Goal: Use online tool/utility: Utilize a website feature to perform a specific function

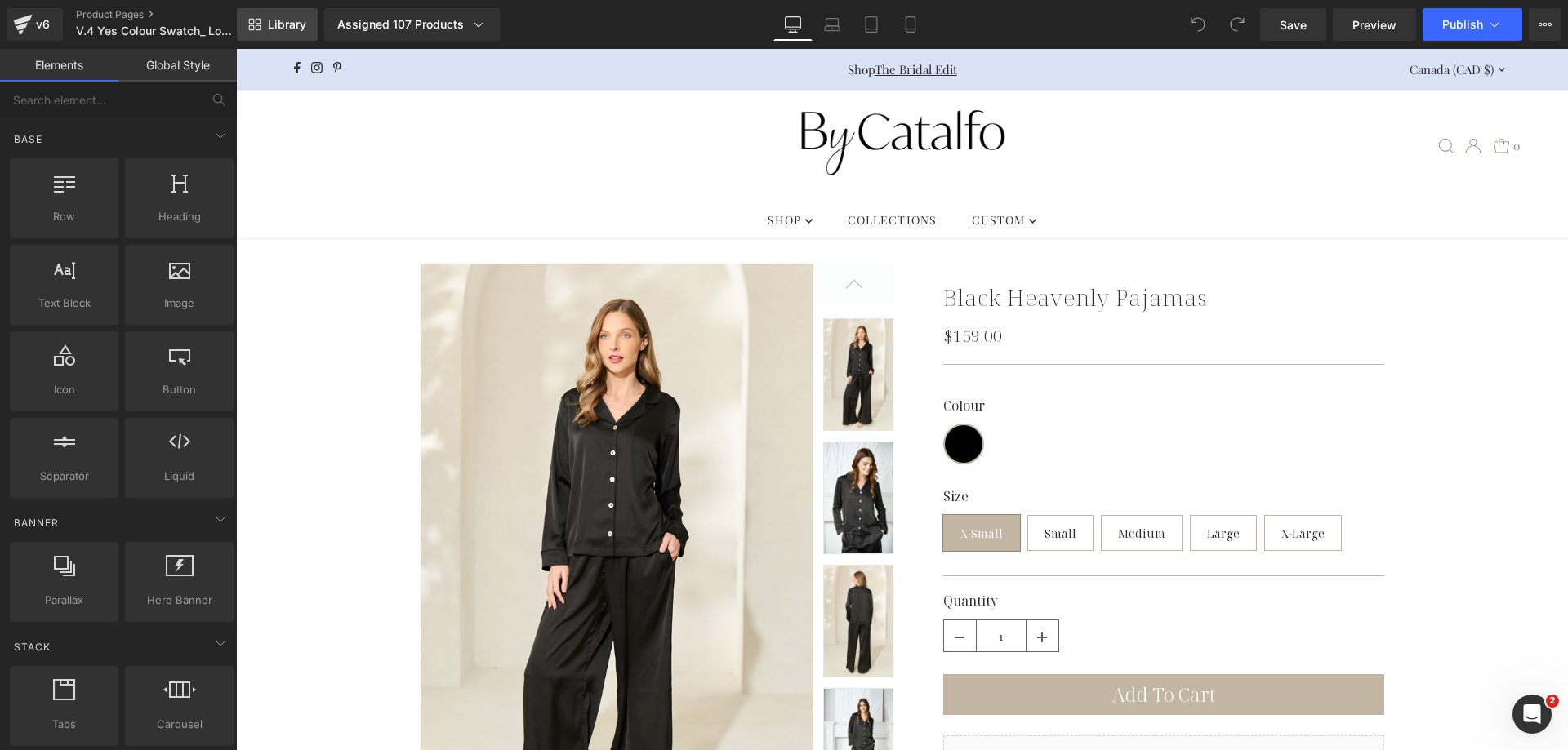
click at [290, 32] on link "Library" at bounding box center [276, 25] width 80 height 33
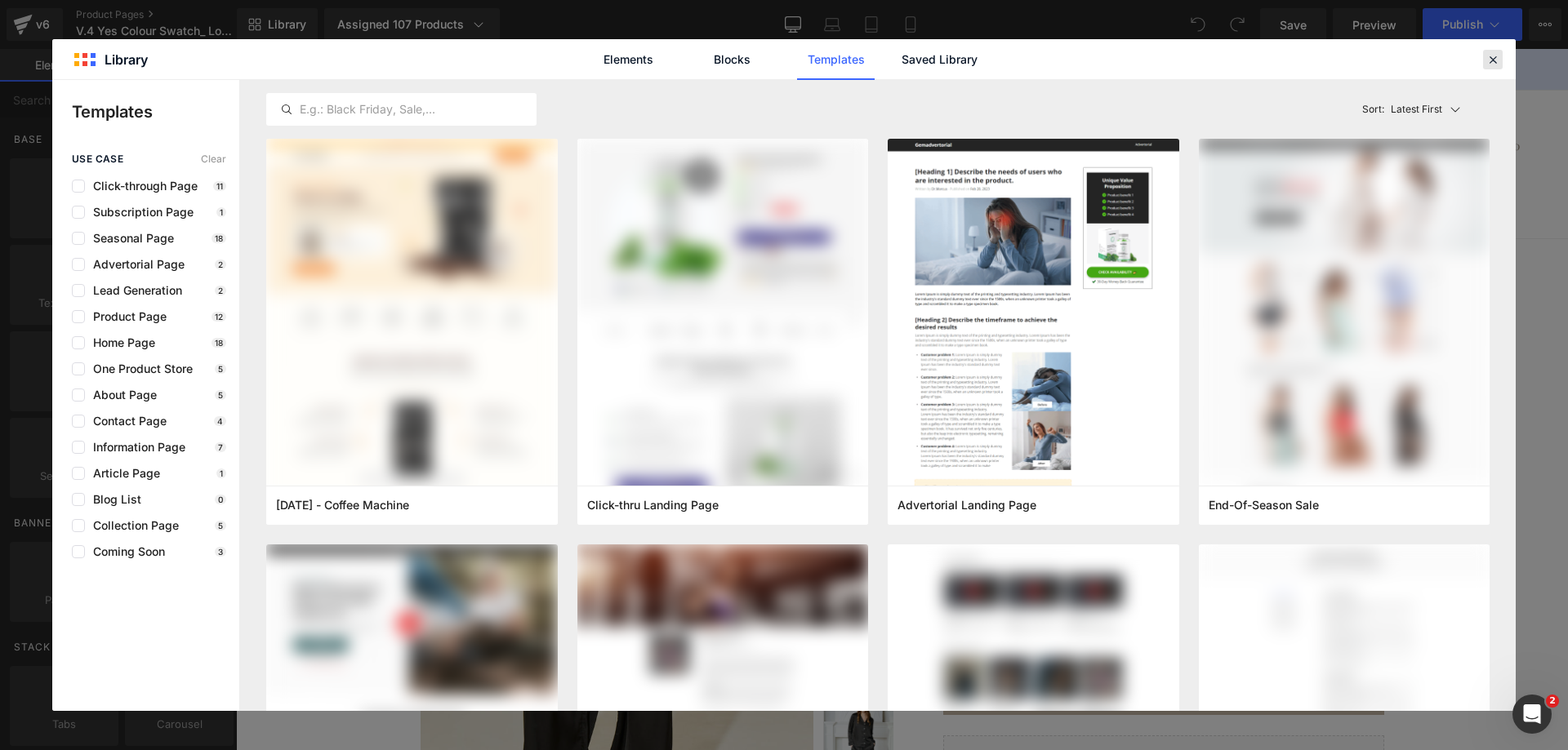
click at [1499, 62] on icon at bounding box center [1493, 60] width 15 height 15
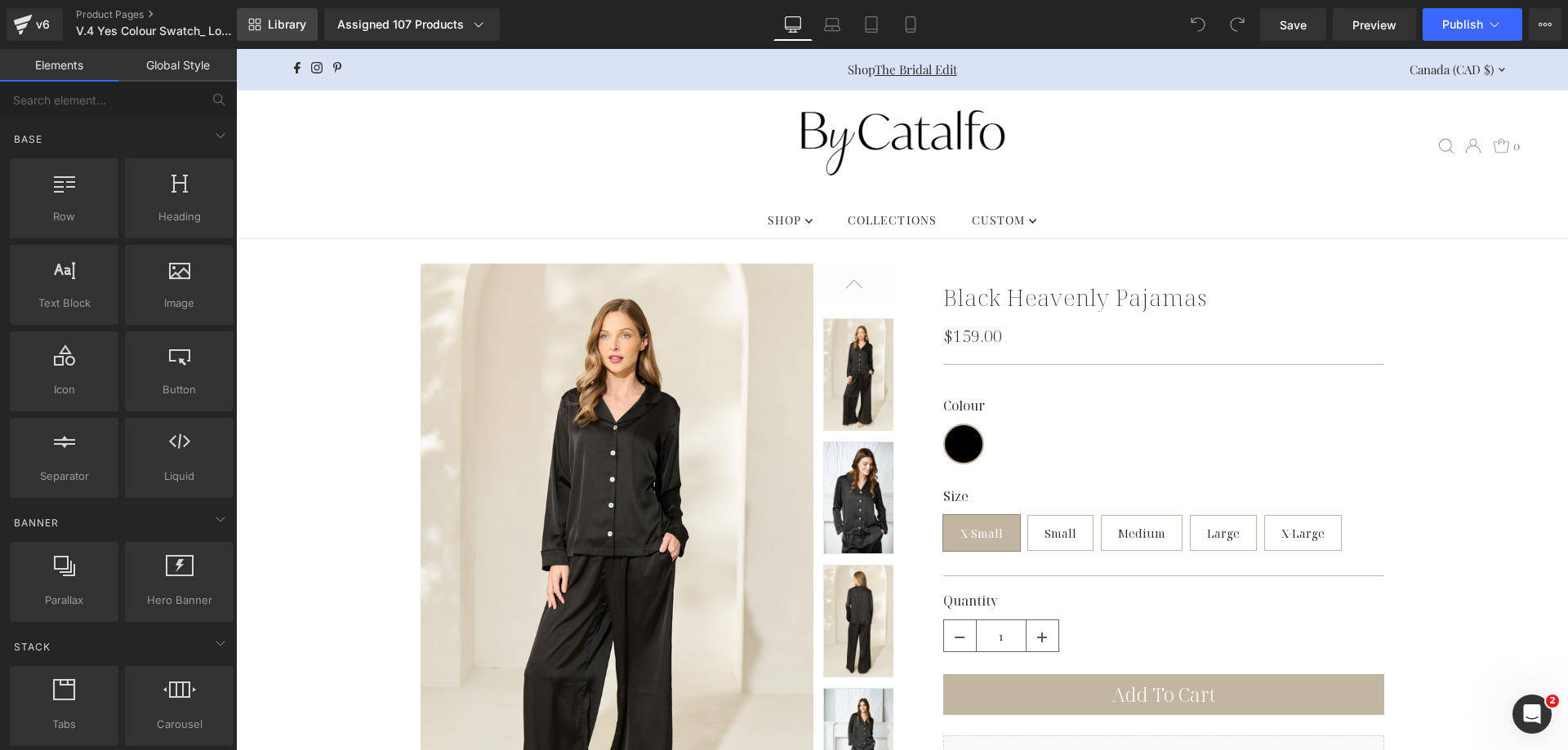
click at [302, 27] on span "Library" at bounding box center [287, 25] width 39 height 15
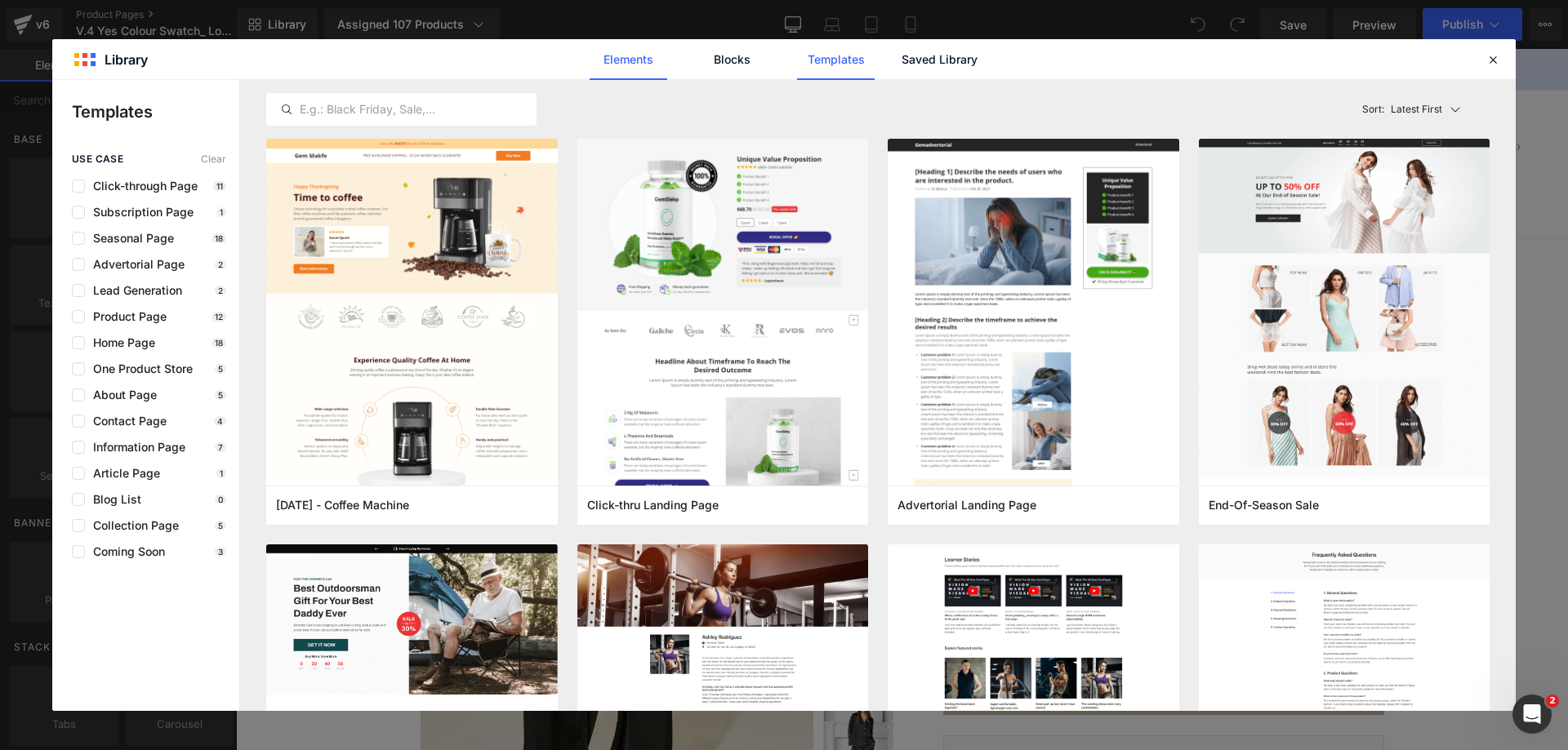
click at [798, 51] on link "Elements" at bounding box center [837, 59] width 78 height 41
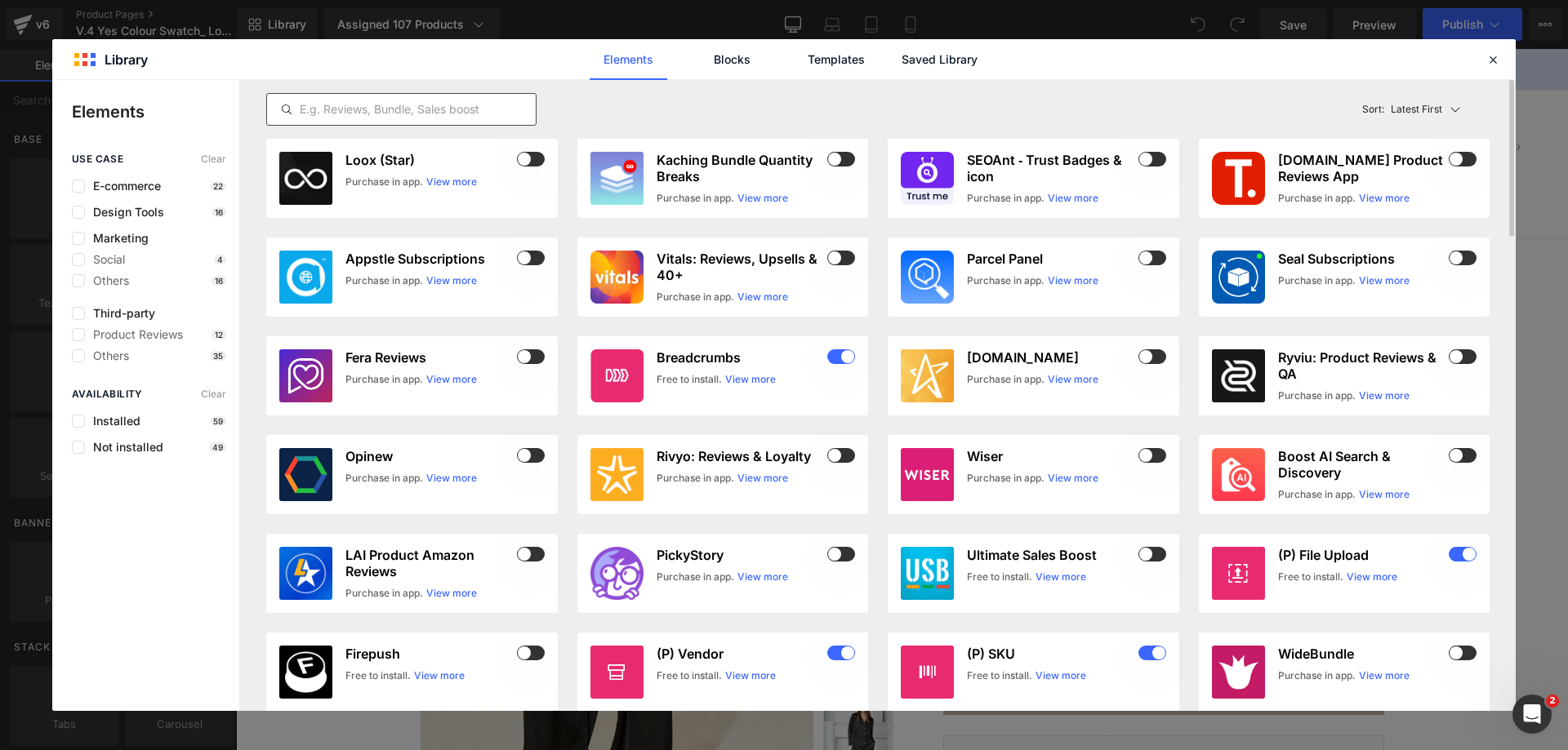
click at [370, 114] on input "text" at bounding box center [401, 109] width 269 height 20
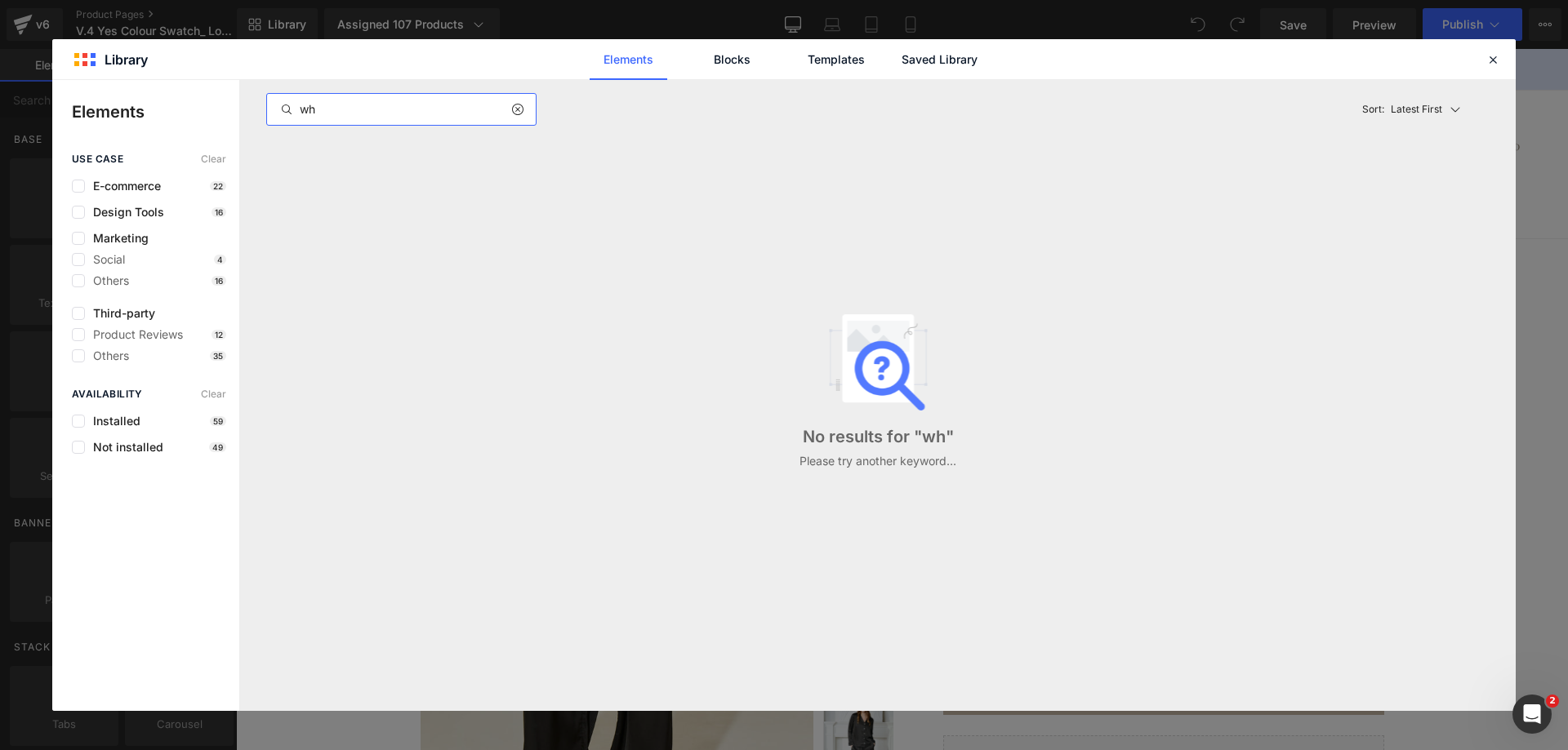
type input "w"
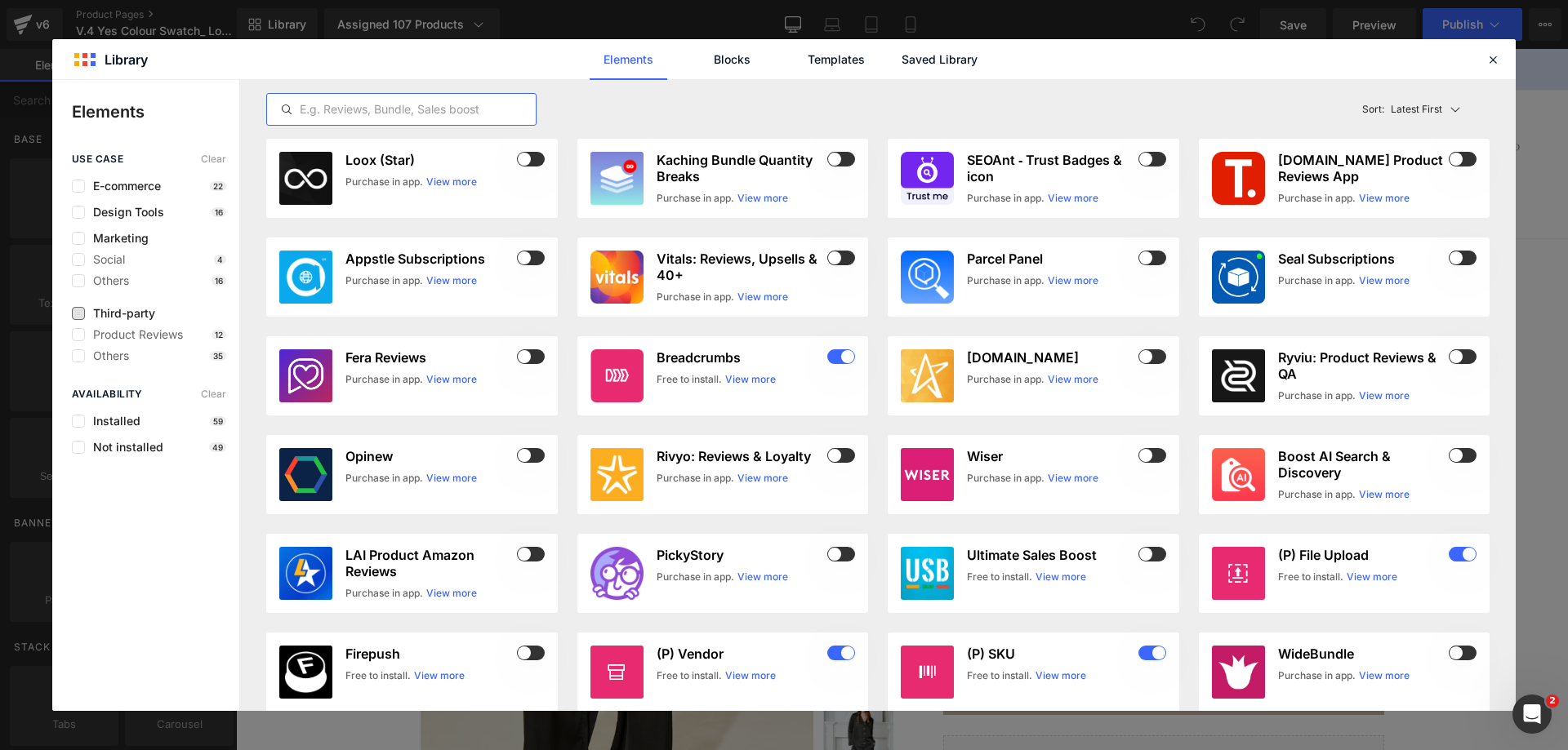
click at [145, 316] on span "Third-party" at bounding box center [120, 314] width 70 height 13
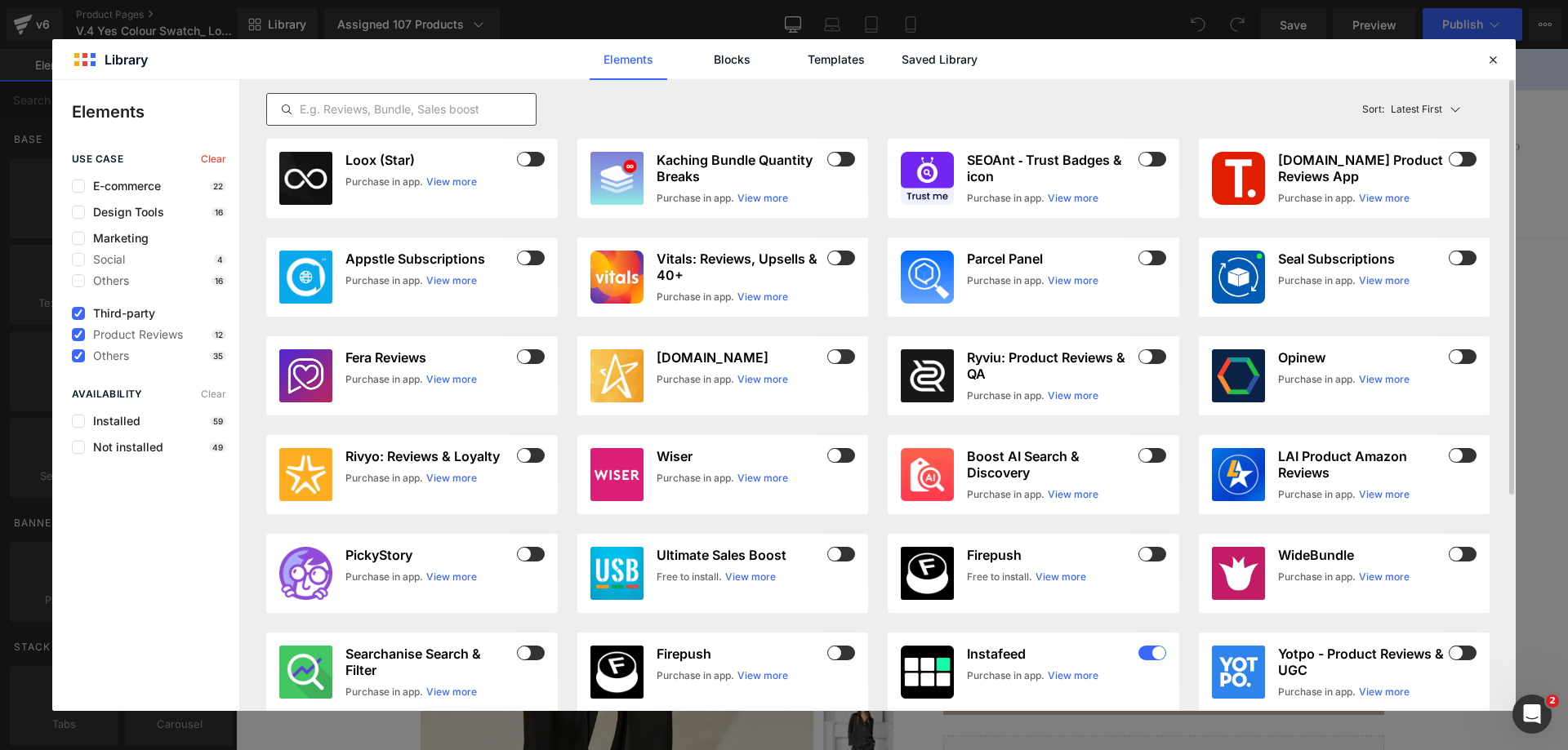
click at [380, 107] on input "text" at bounding box center [401, 109] width 269 height 20
click at [130, 312] on span "Third-party" at bounding box center [120, 314] width 70 height 13
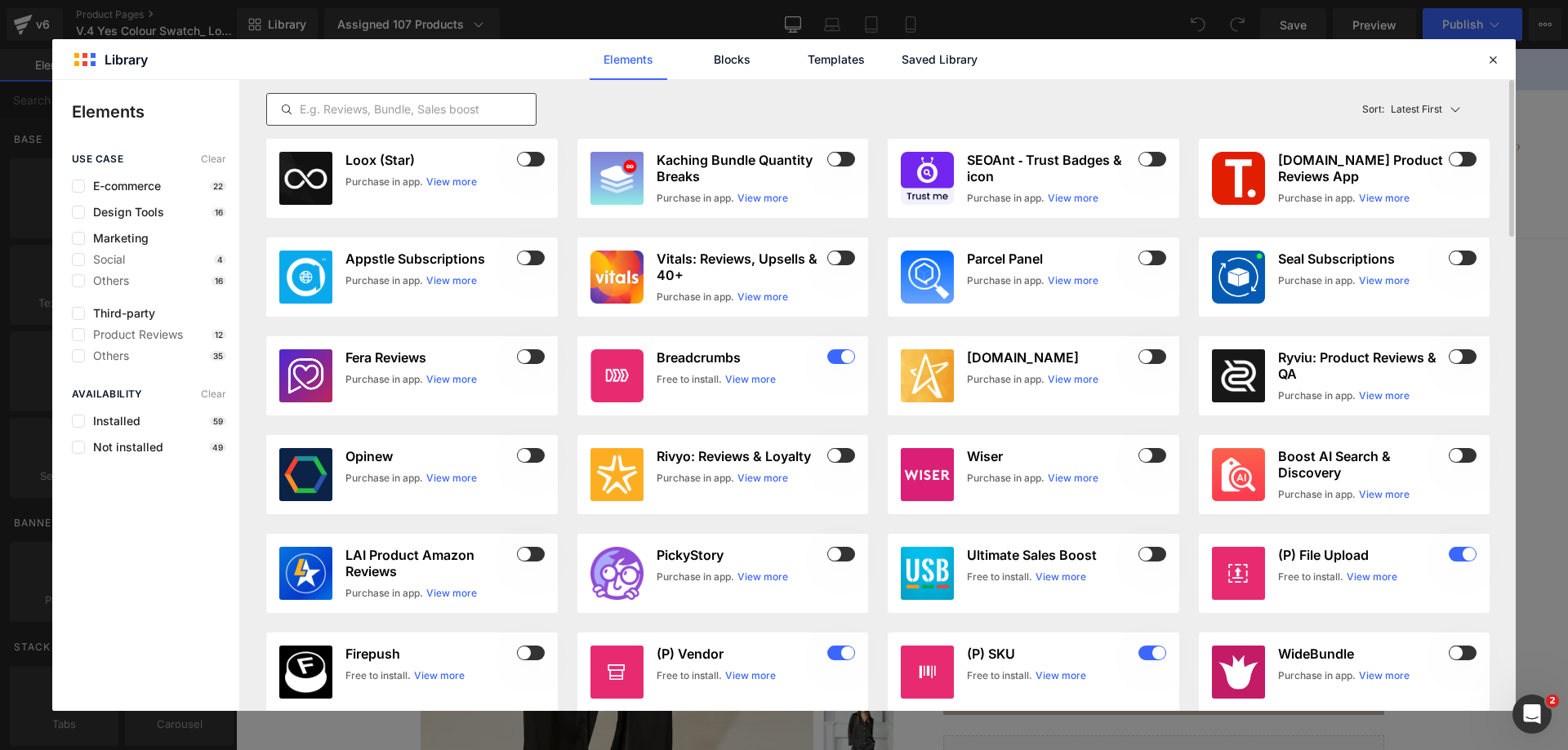
click at [357, 104] on input "text" at bounding box center [401, 109] width 269 height 20
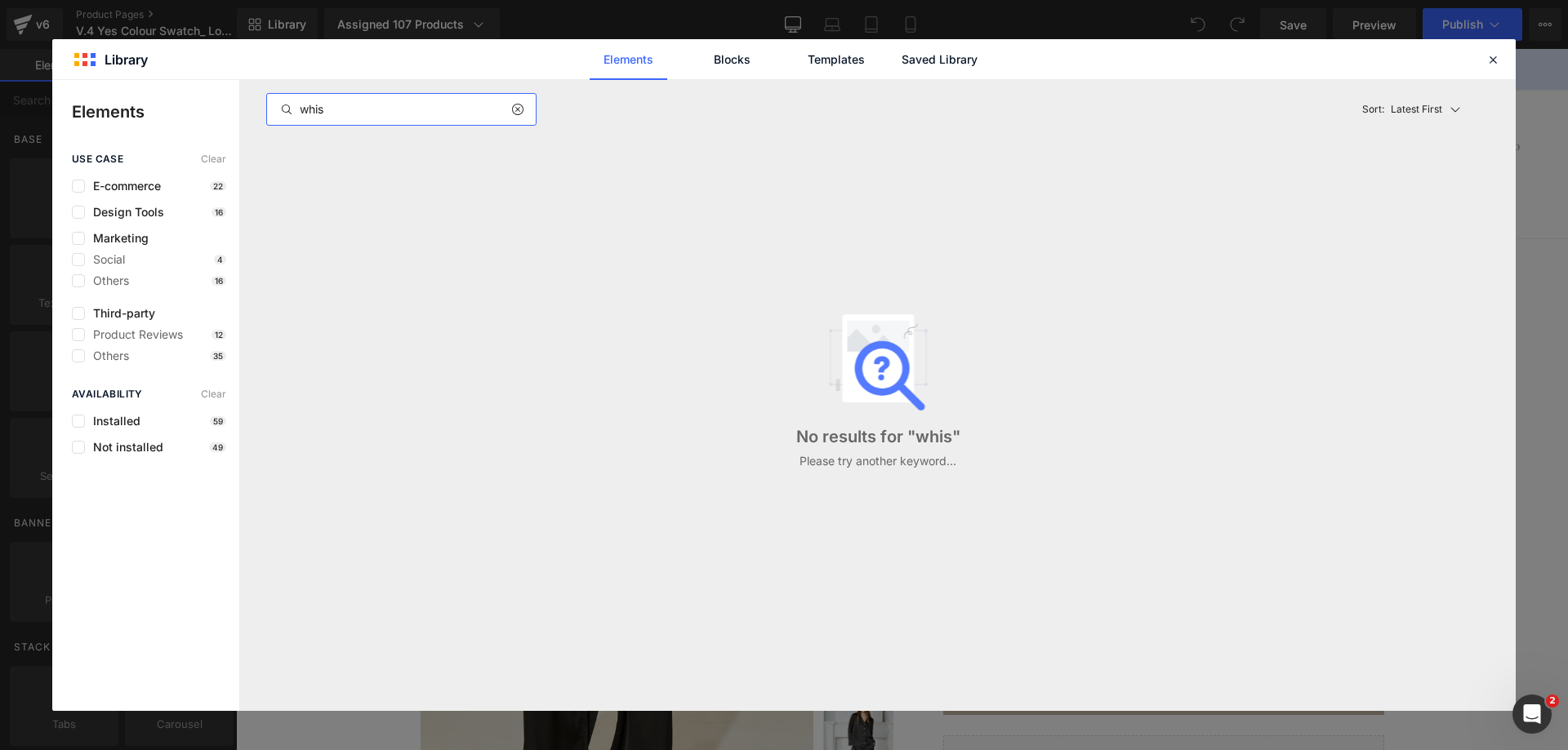
click at [361, 104] on input "whis" at bounding box center [401, 109] width 269 height 20
paste input "Wishlist"
type input "Wishlist"
click at [75, 316] on label at bounding box center [79, 314] width 13 height 13
click at [79, 313] on input "checkbox" at bounding box center [79, 313] width 0 height 0
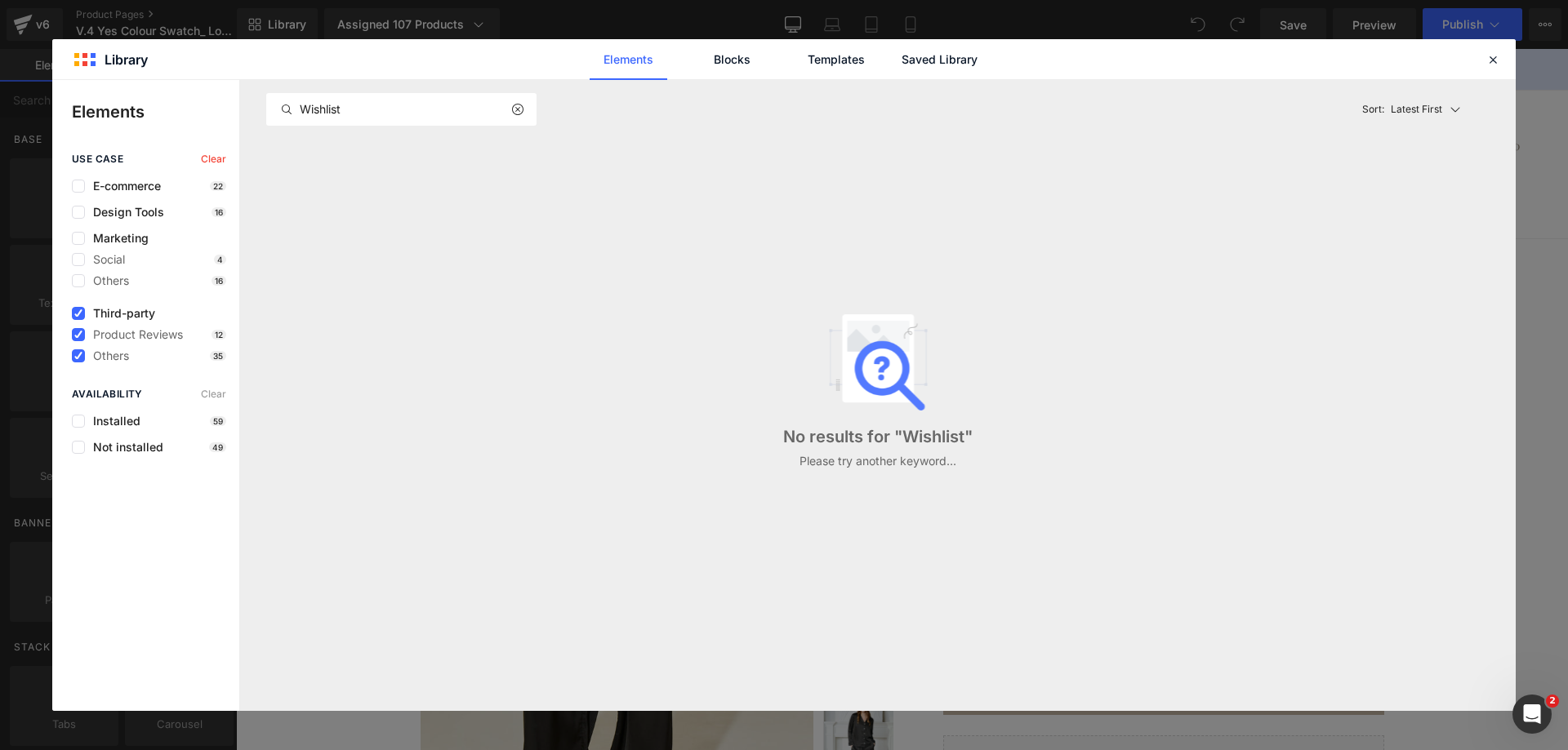
click at [218, 164] on span "Clear" at bounding box center [213, 159] width 26 height 11
click at [516, 107] on icon at bounding box center [517, 110] width 11 height 13
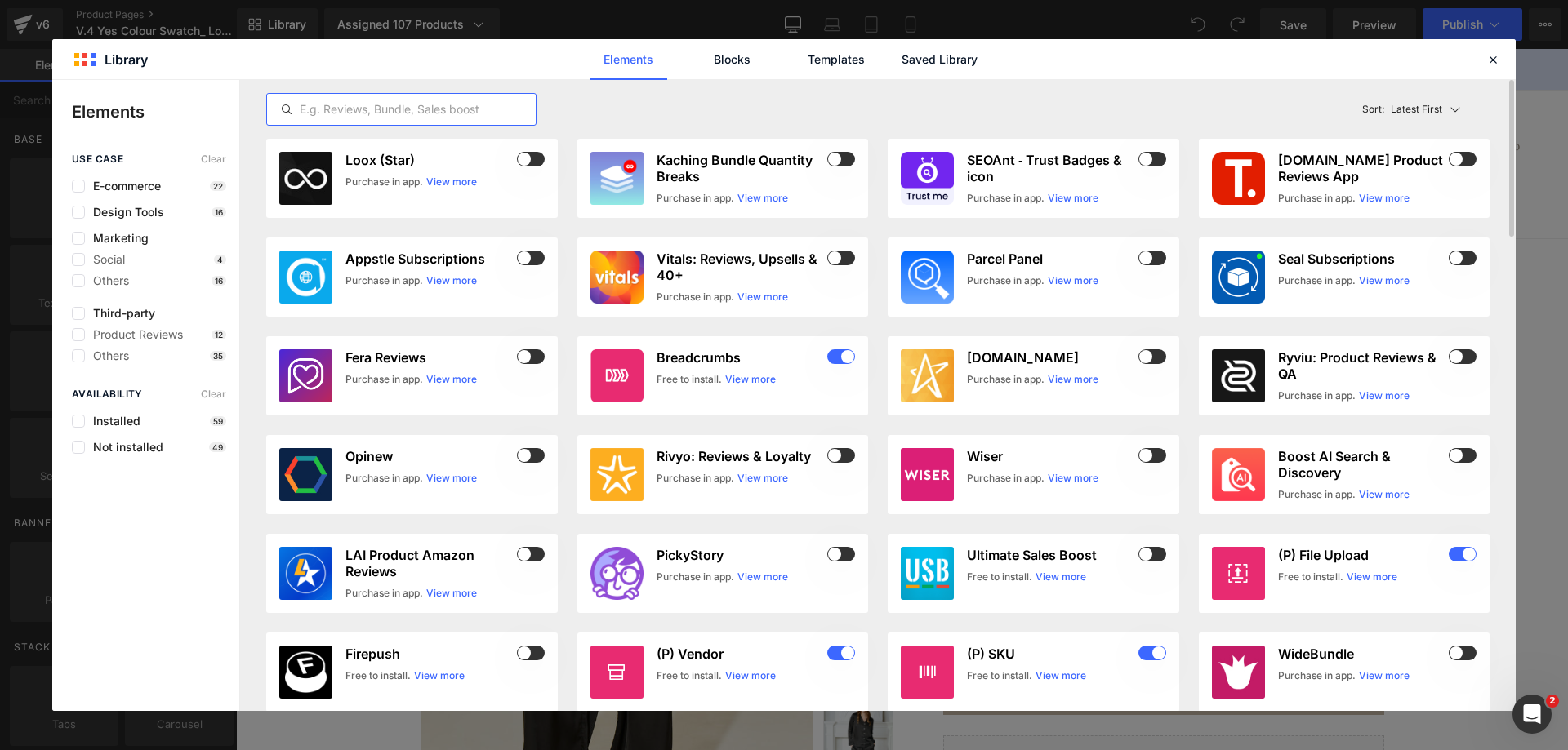
click at [395, 113] on input "text" at bounding box center [401, 109] width 269 height 20
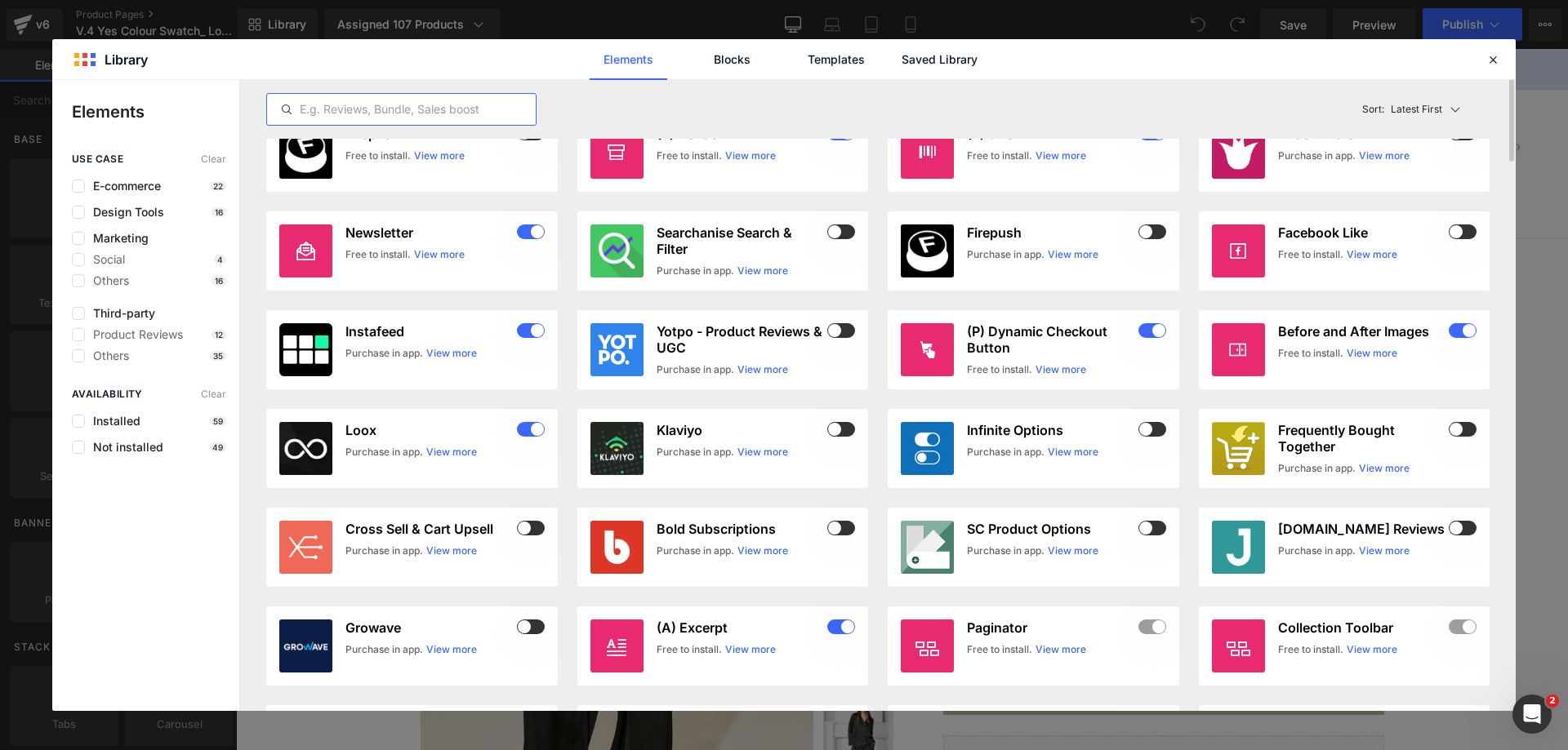
scroll to position [30, 0]
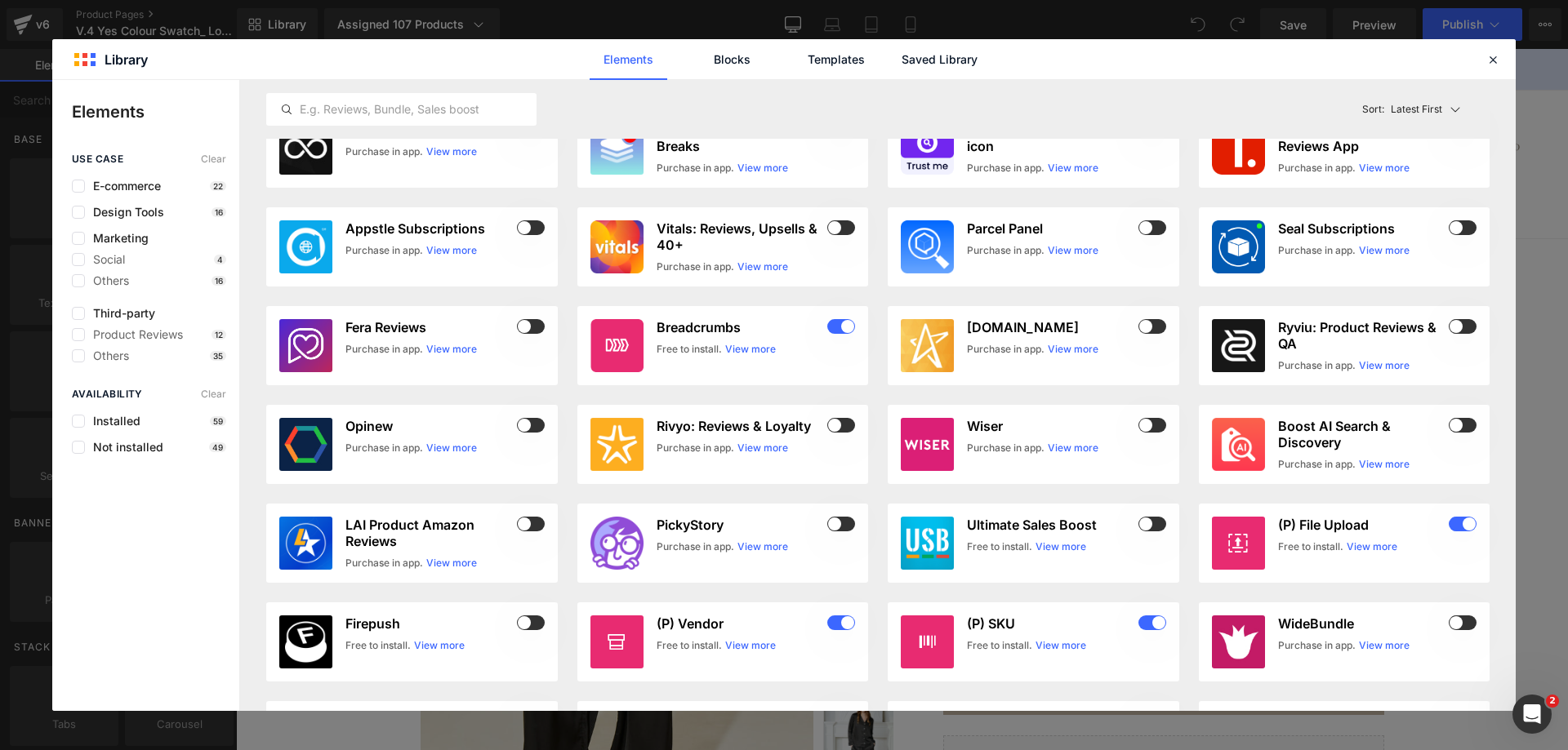
click at [0, 0] on div "Third-party Product Reviews 12 Others 35" at bounding box center [0, 0] width 0 height 0
click at [134, 308] on span "Third-party" at bounding box center [120, 314] width 70 height 13
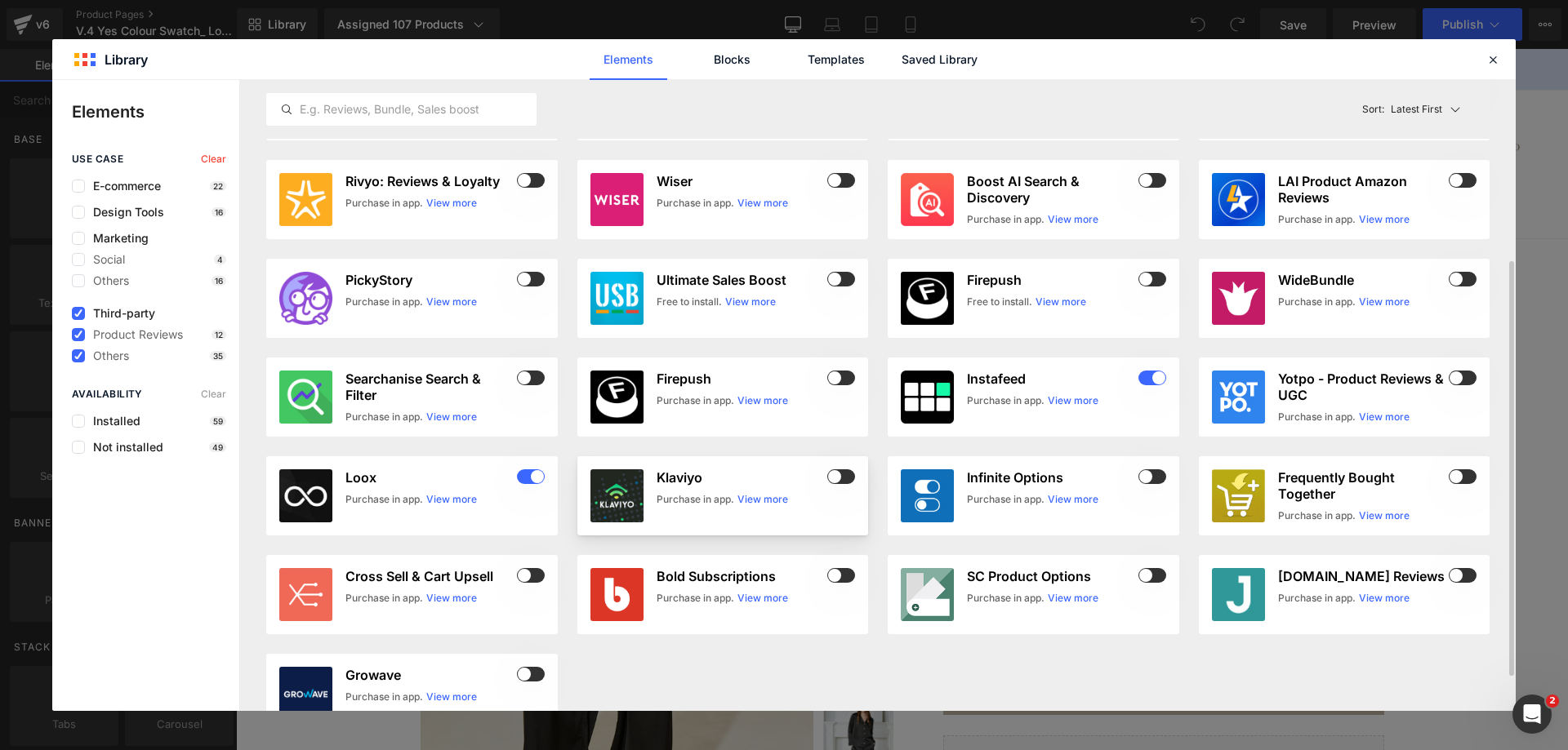
scroll to position [0, 0]
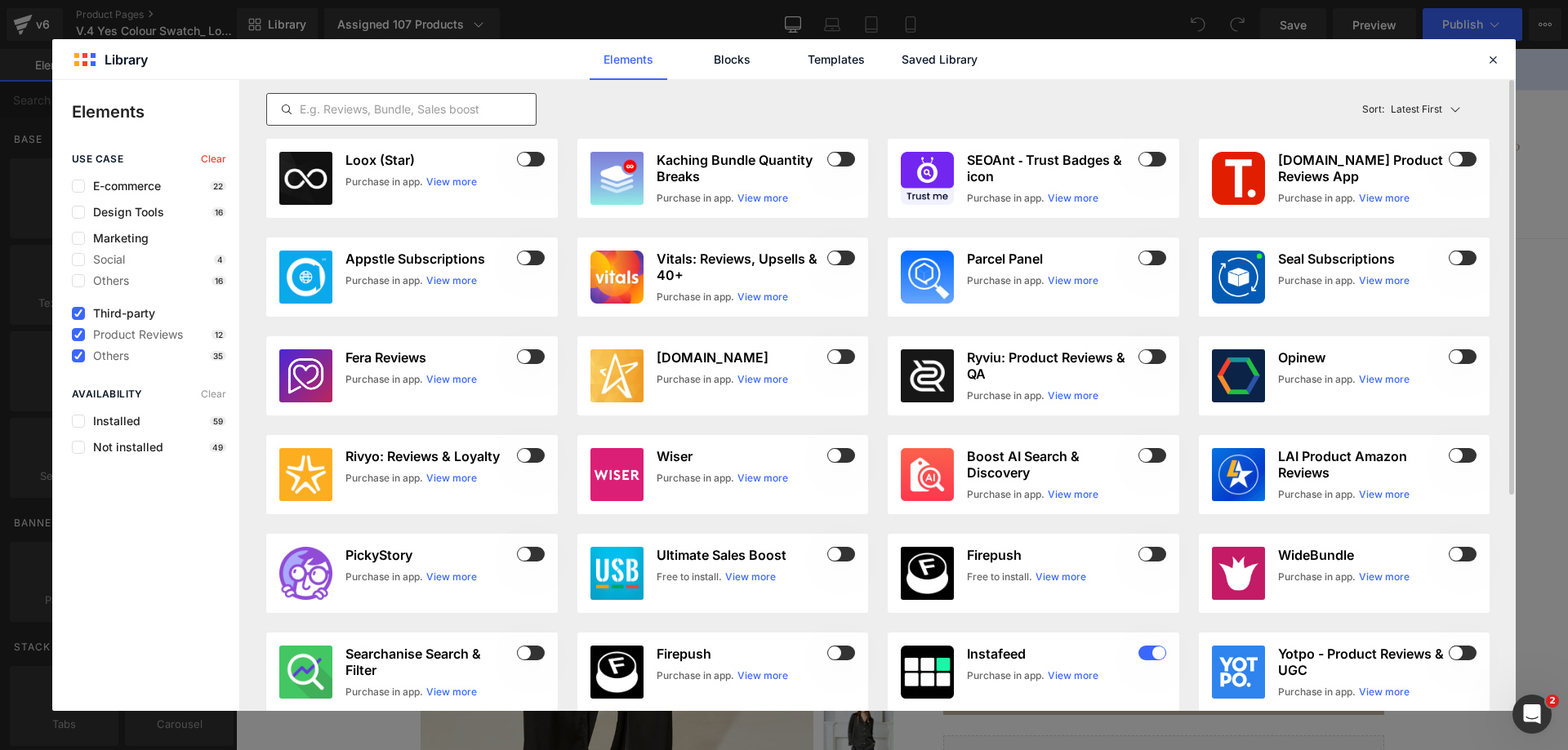
click at [459, 109] on input "text" at bounding box center [401, 109] width 269 height 20
paste input "Wishlist"
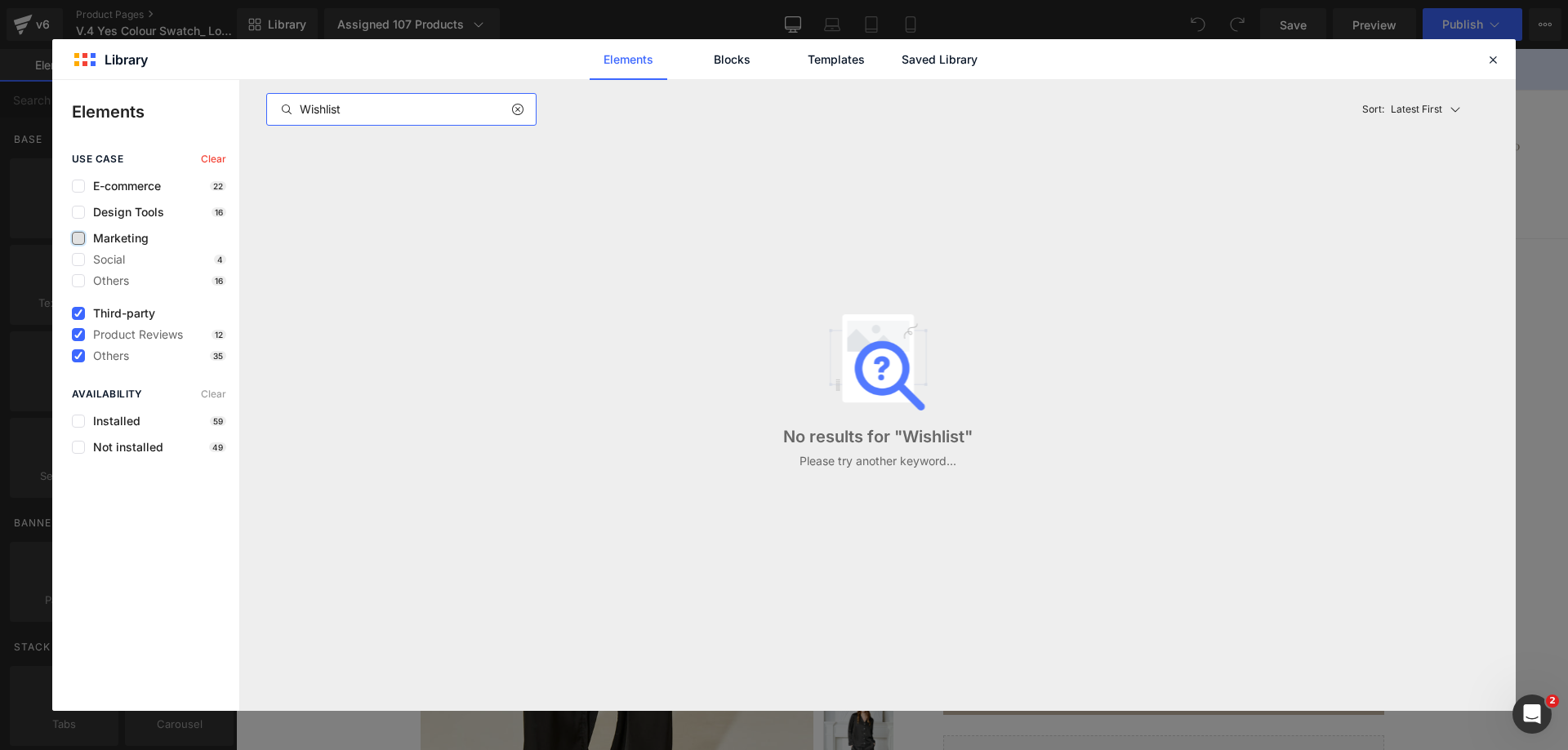
type input "Wishlist"
click at [1495, 57] on icon at bounding box center [1493, 60] width 15 height 15
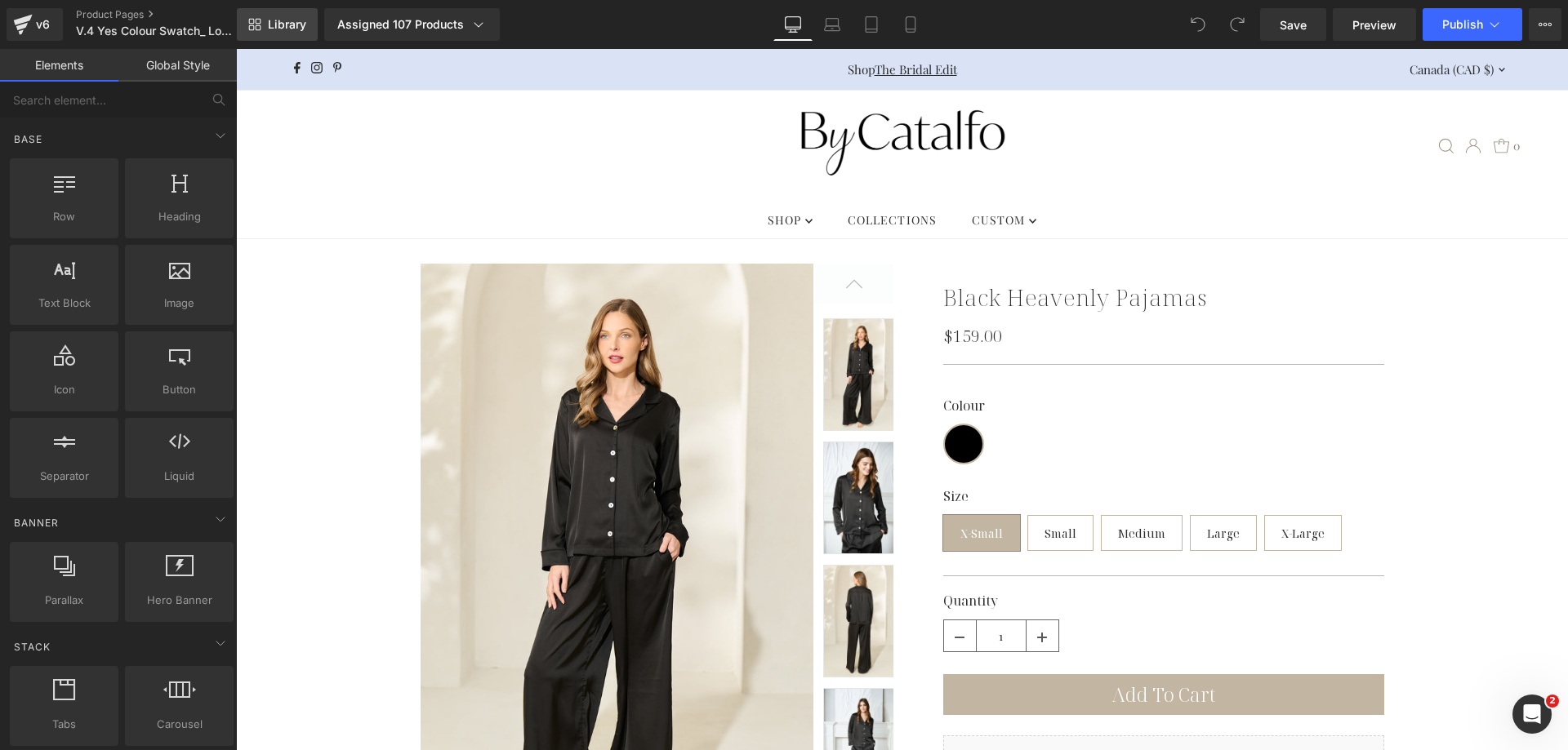
click at [283, 26] on span "Library" at bounding box center [287, 25] width 39 height 15
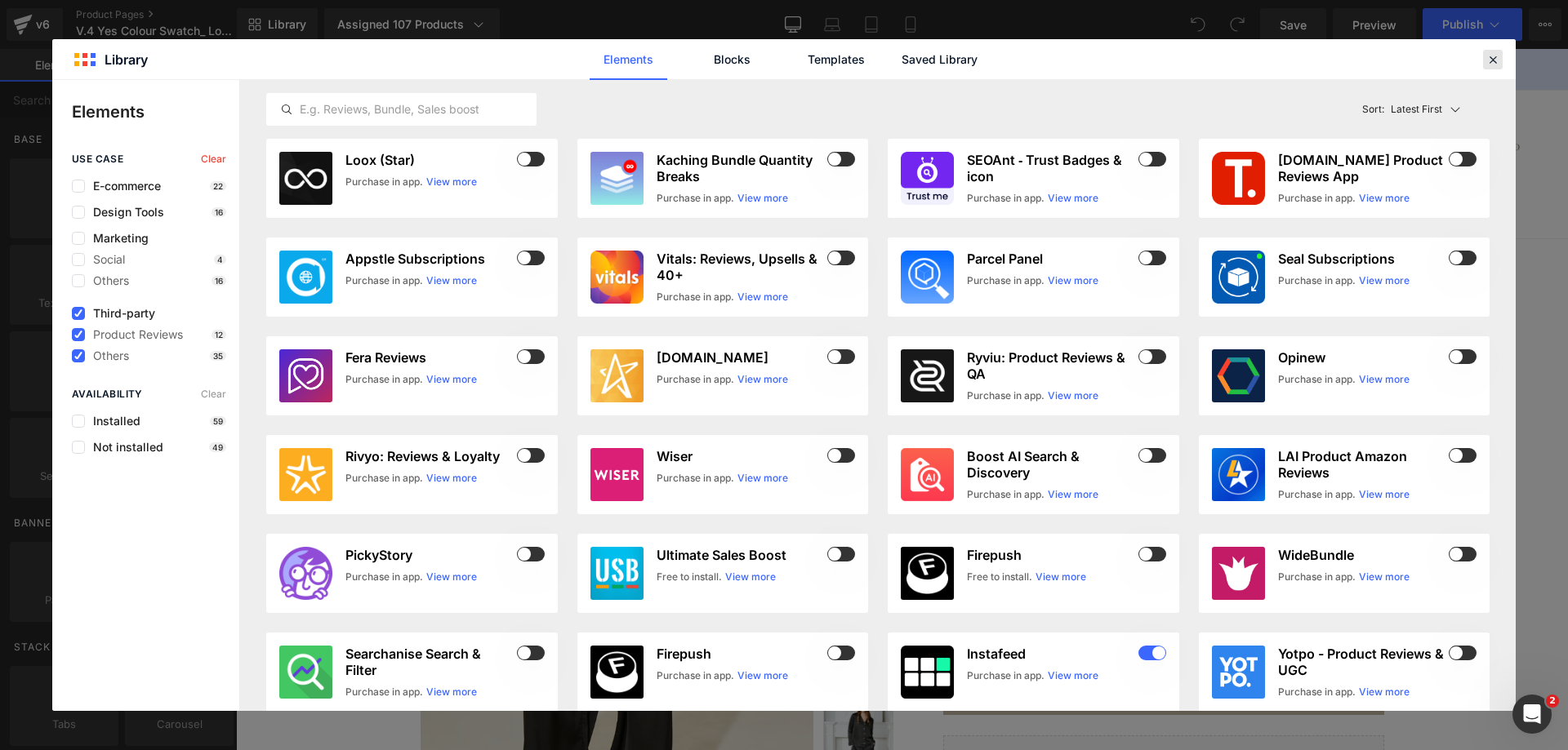
click at [1485, 62] on div at bounding box center [1493, 60] width 20 height 20
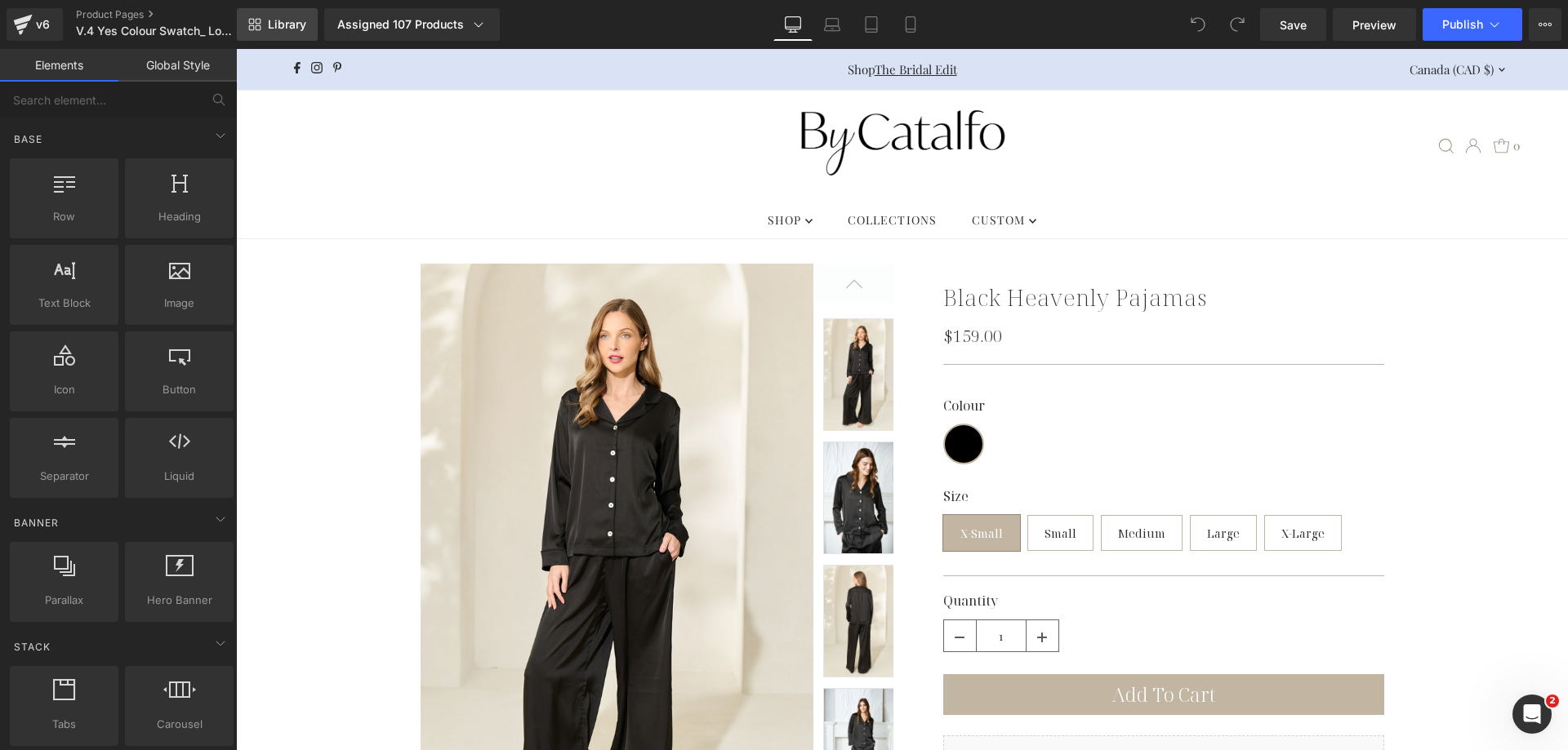
click at [287, 26] on span "Library" at bounding box center [287, 25] width 39 height 15
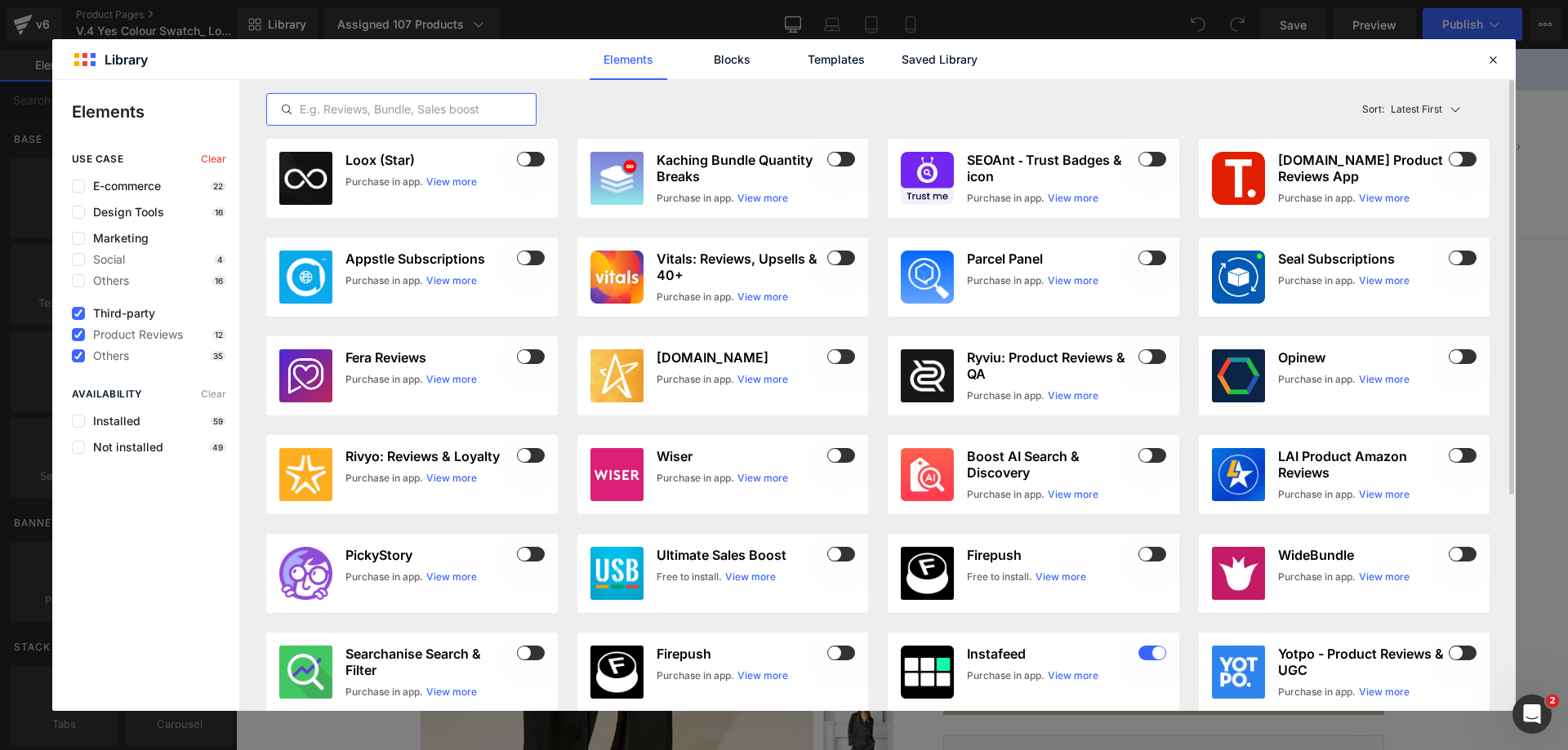
click at [465, 104] on input "text" at bounding box center [401, 109] width 269 height 20
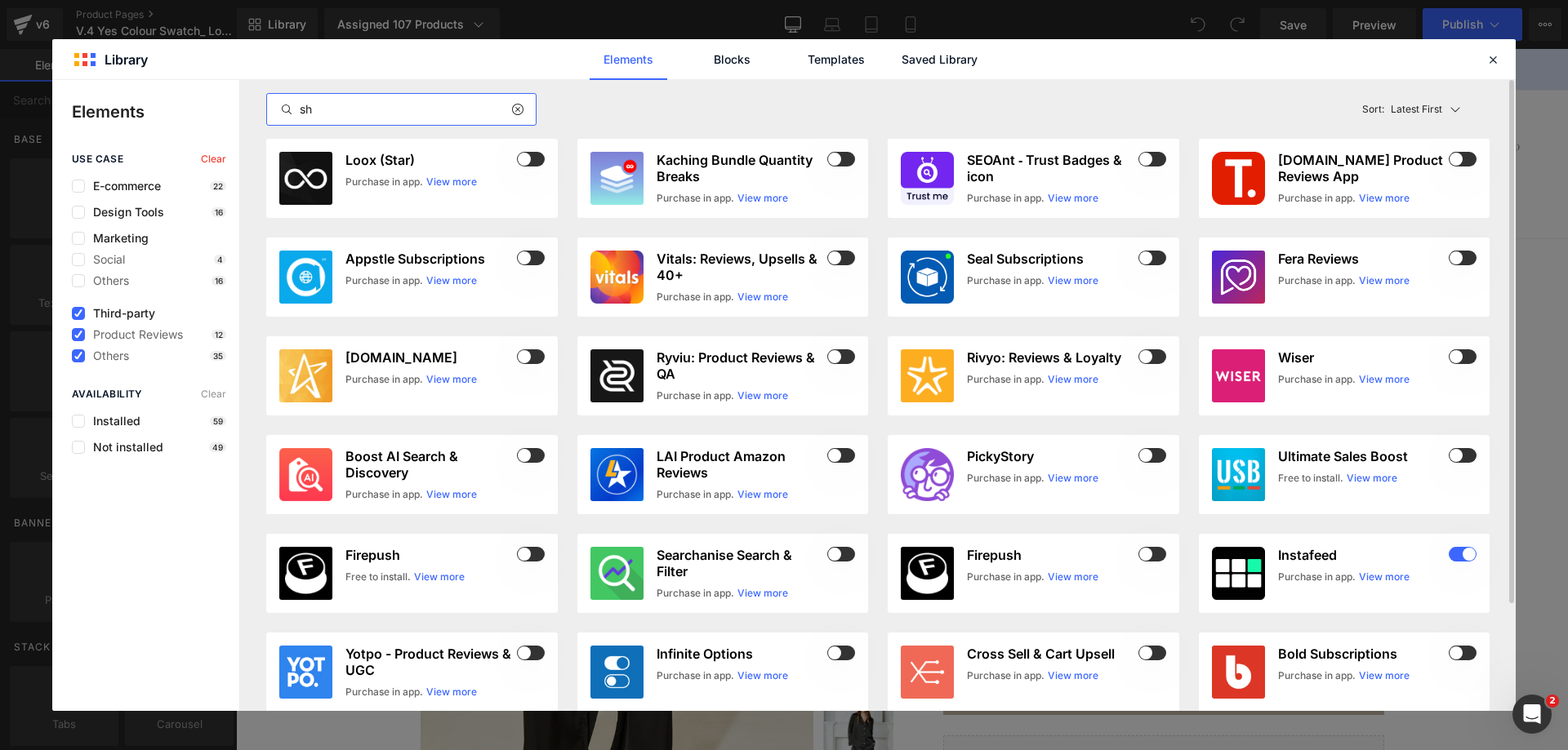
type input "sho"
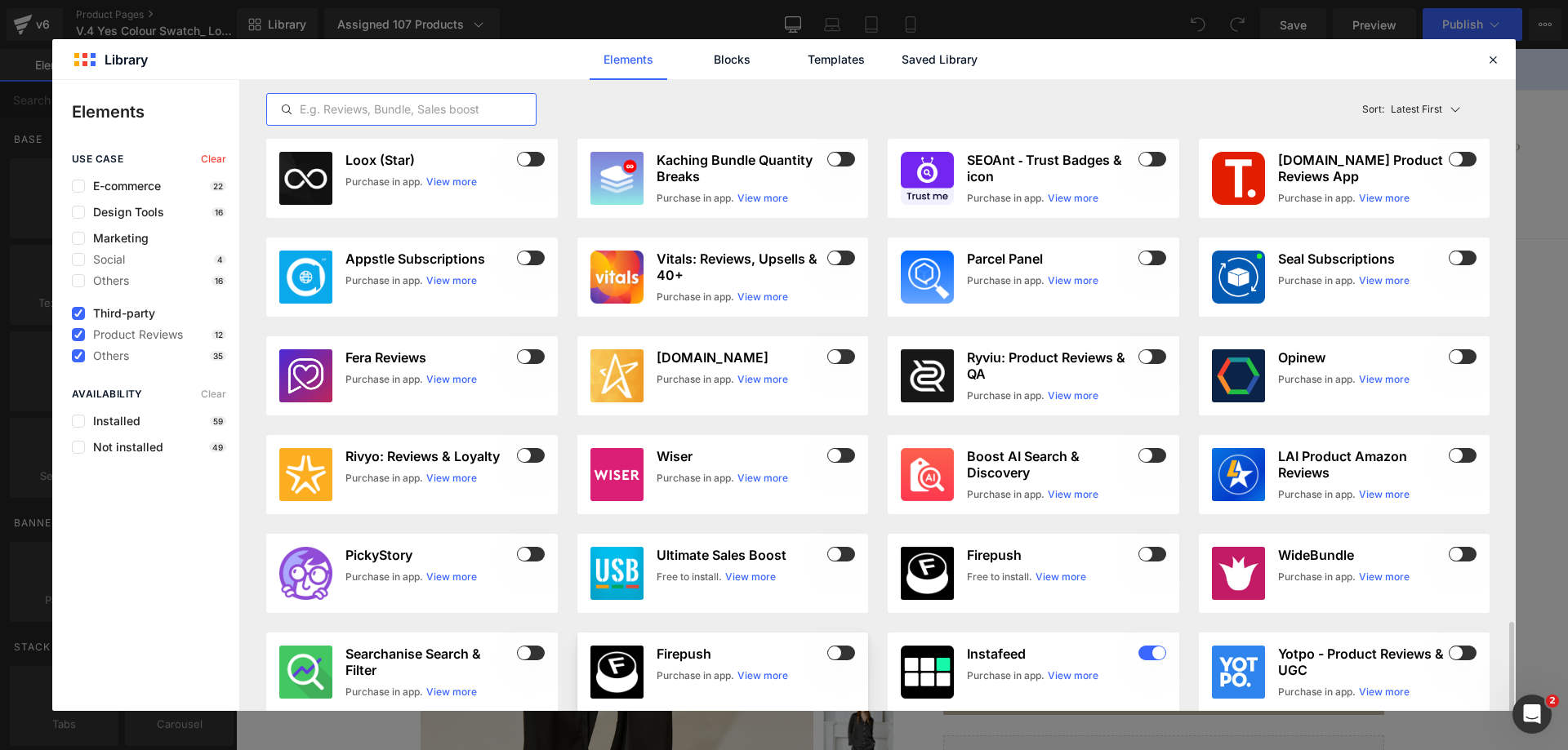
scroll to position [327, 0]
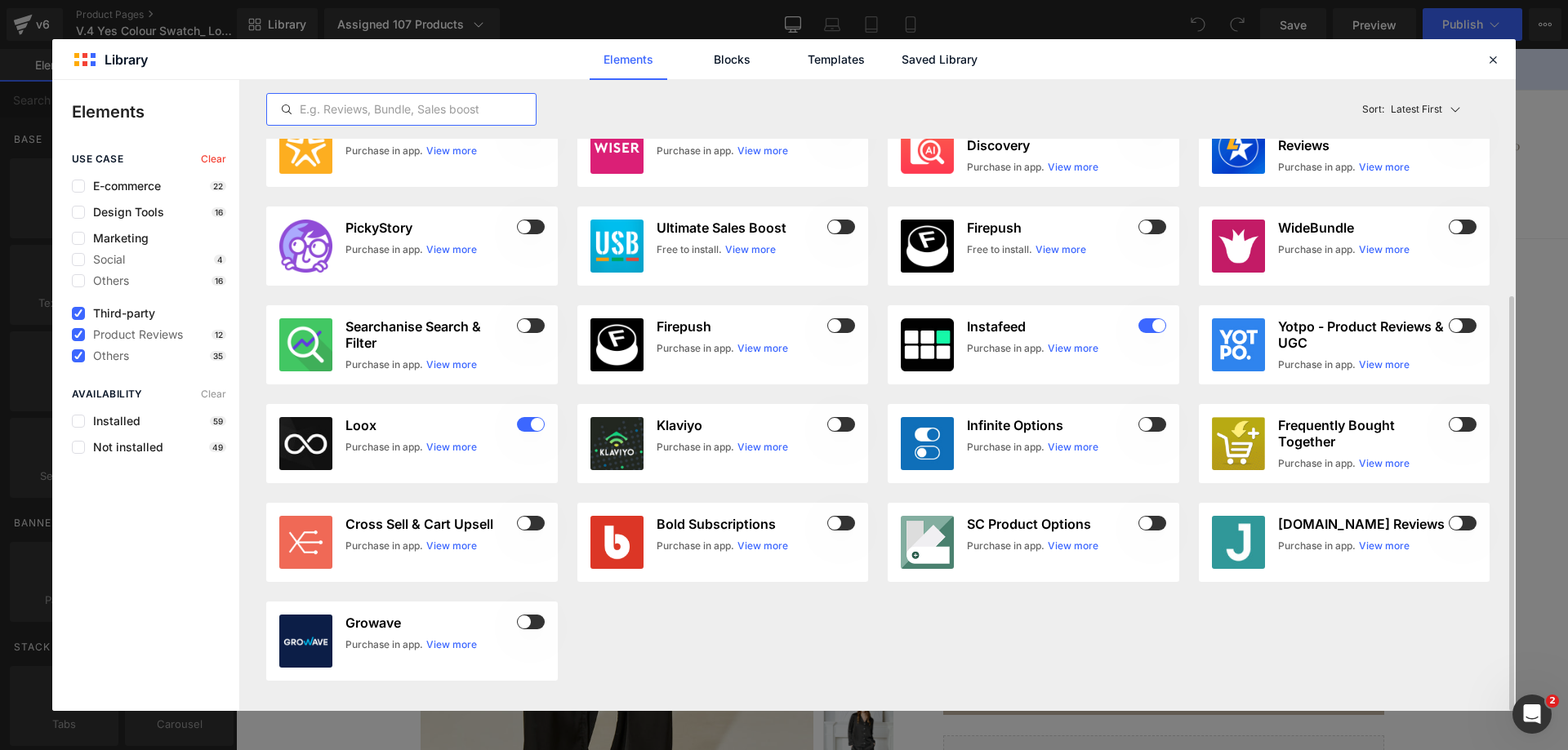
paste input "Growave"
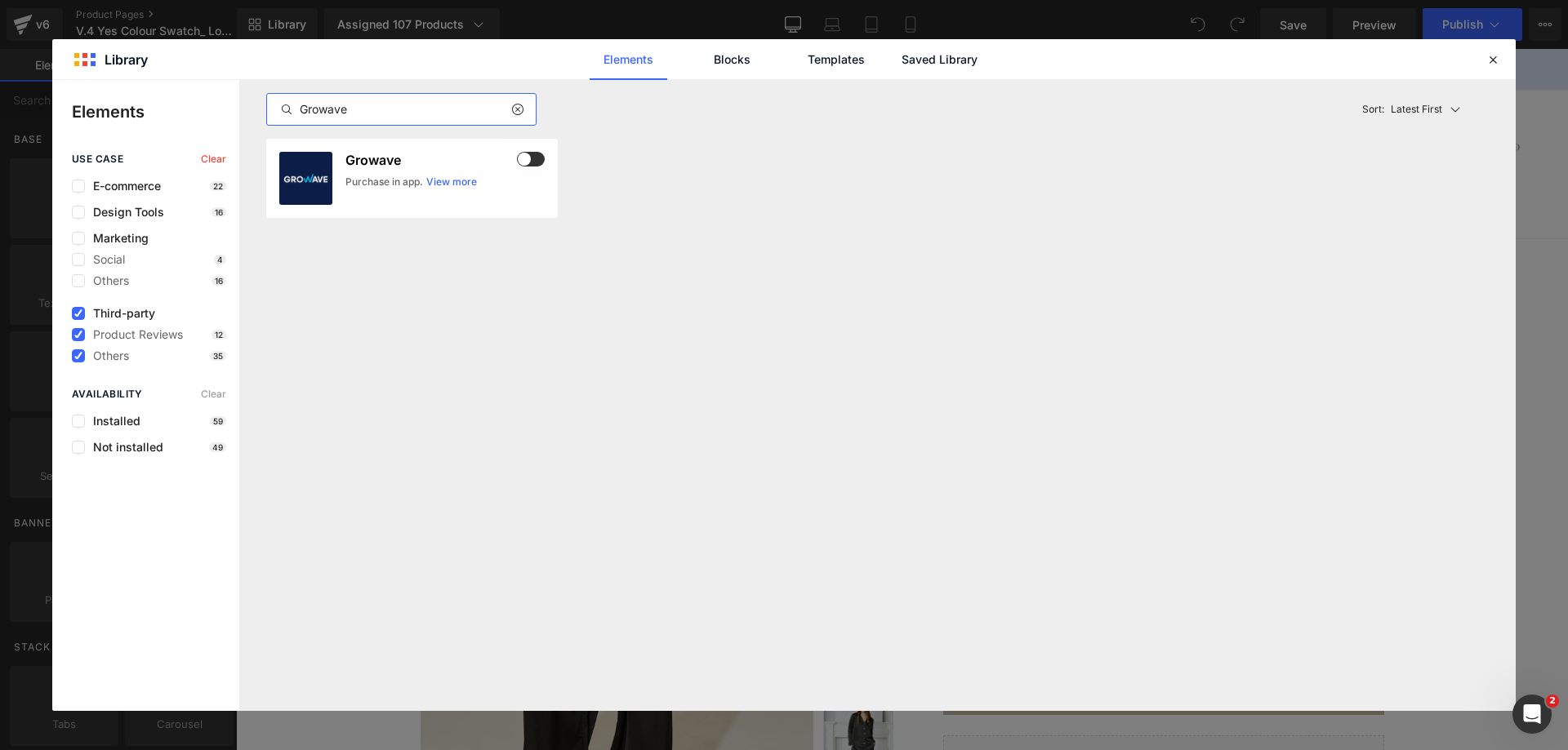
paste input "Wishlist Plus"
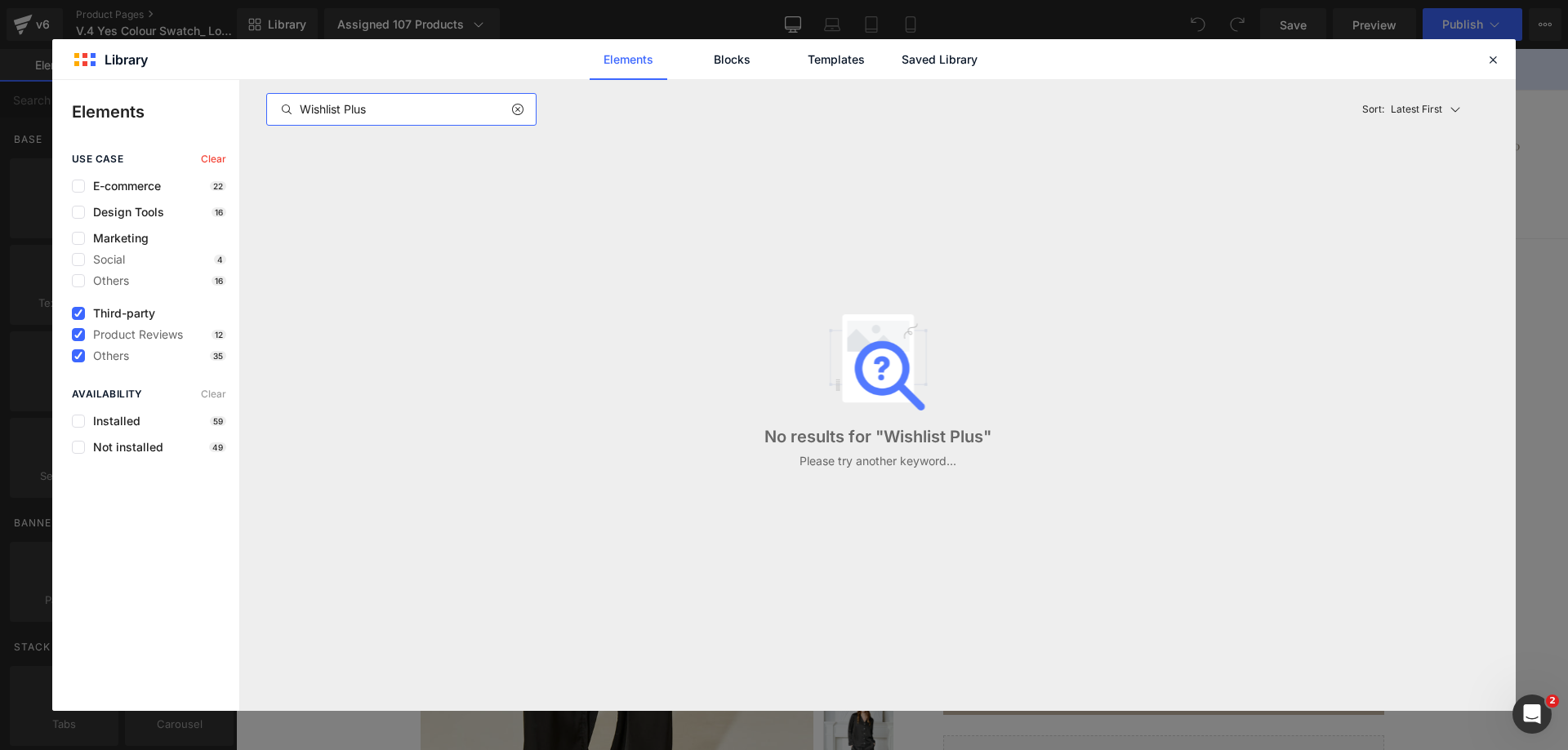
type input "Wishlist Plus"
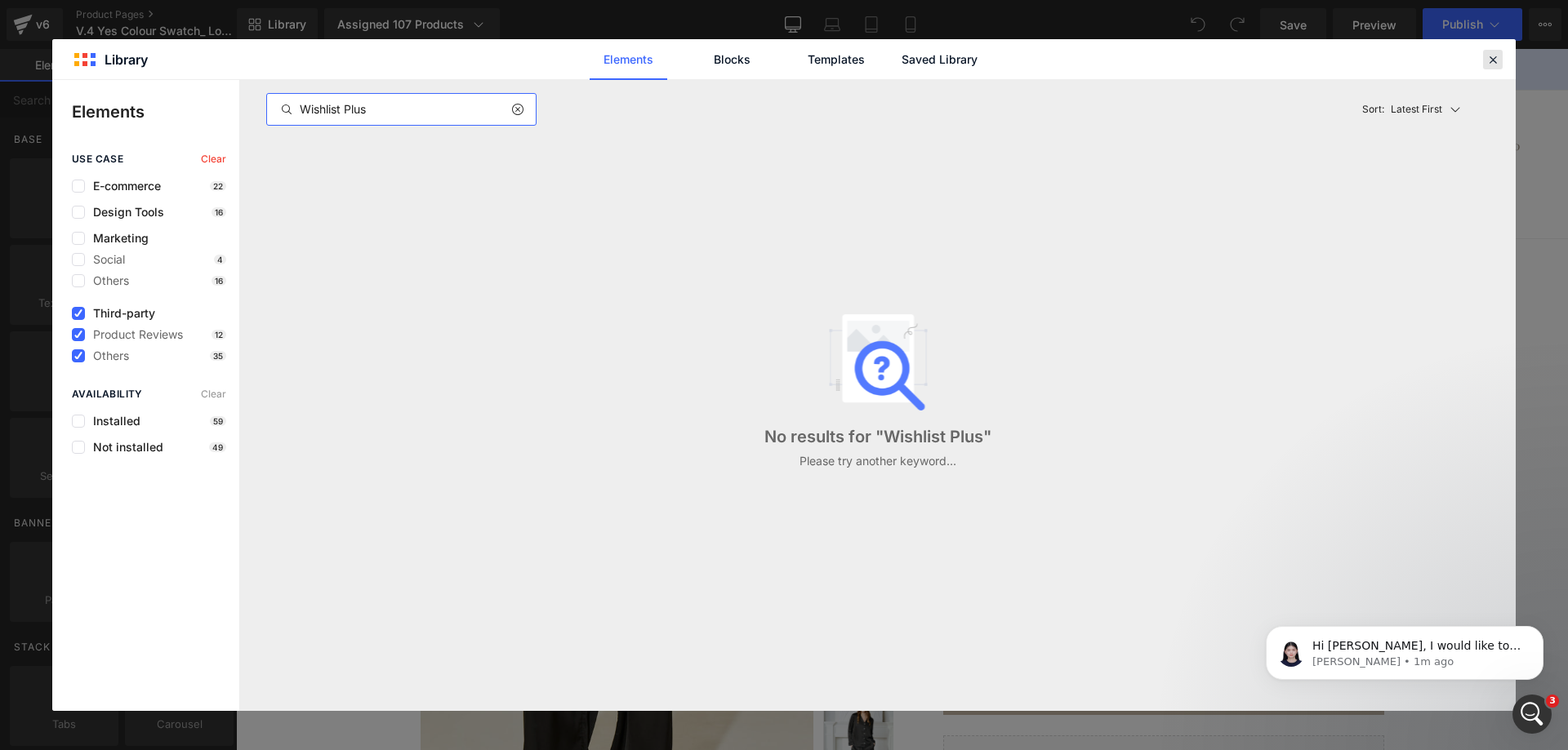
click at [1502, 61] on div at bounding box center [1493, 60] width 20 height 20
